Goal: Transaction & Acquisition: Purchase product/service

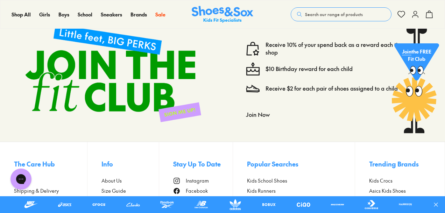
scroll to position [2314, 0]
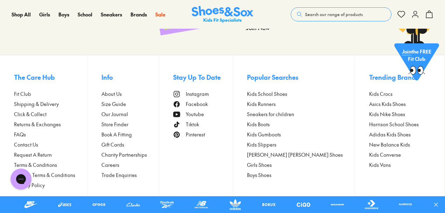
click at [320, 16] on span "Search our range of products" at bounding box center [334, 14] width 58 height 6
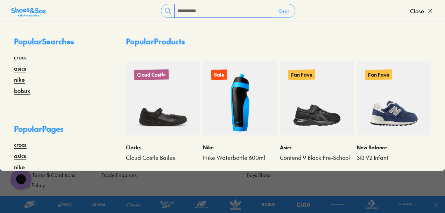
type input "**********"
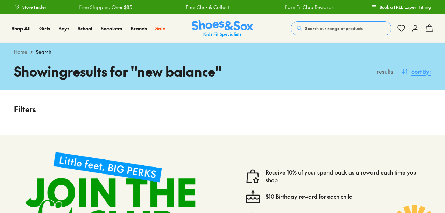
click at [424, 67] on span "Sort By" at bounding box center [420, 71] width 18 height 8
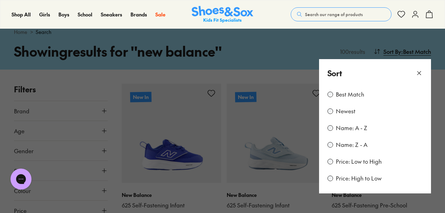
click at [337, 115] on label "Newest" at bounding box center [346, 111] width 20 height 8
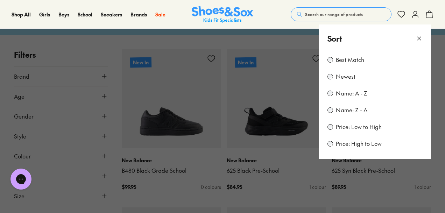
click at [421, 42] on icon at bounding box center [418, 38] width 7 height 7
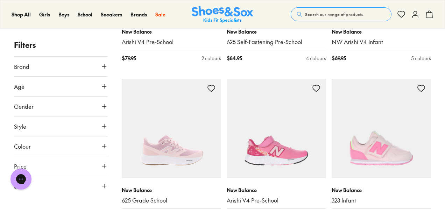
scroll to position [667, 0]
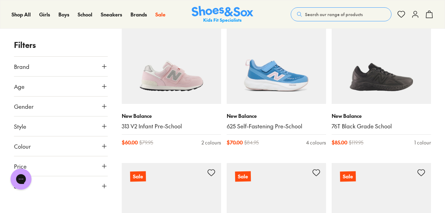
scroll to position [3713, 0]
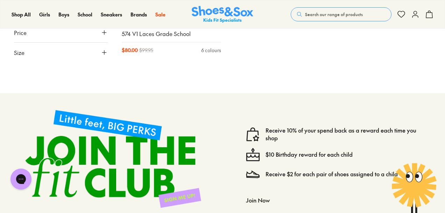
scroll to position [5416, 0]
